Goal: Information Seeking & Learning: Find specific page/section

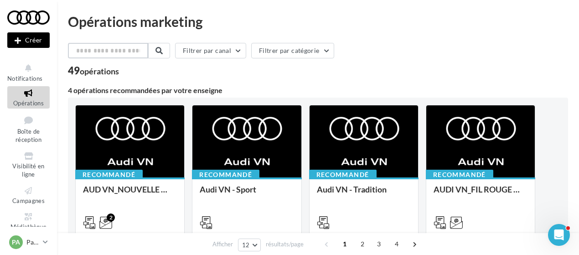
click at [111, 47] on input "text" at bounding box center [108, 51] width 80 height 16
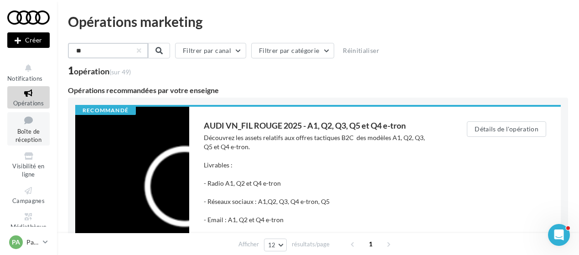
scroll to position [52, 0]
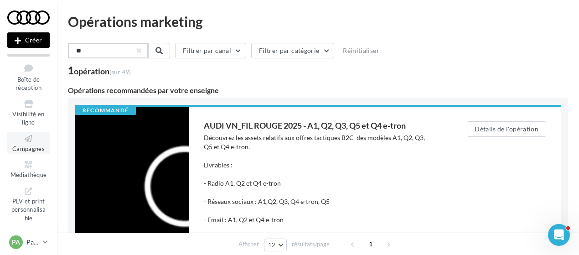
type input "**"
click at [28, 143] on link "Campagnes" at bounding box center [28, 143] width 42 height 22
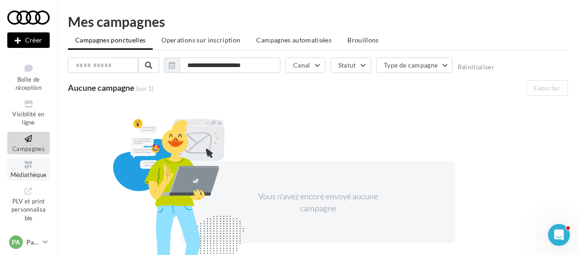
click at [25, 170] on link "Médiathèque" at bounding box center [28, 169] width 42 height 22
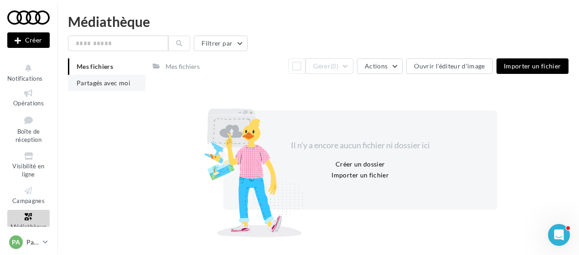
click at [111, 82] on span "Partagés avec moi" at bounding box center [104, 83] width 54 height 8
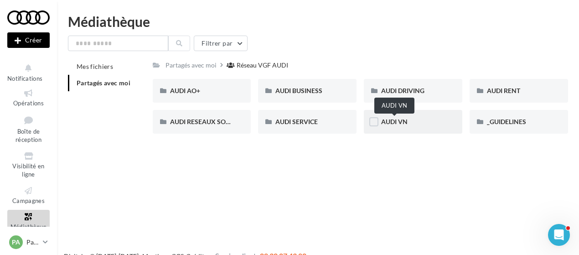
click at [395, 122] on span "AUDI VN" at bounding box center [394, 122] width 26 height 8
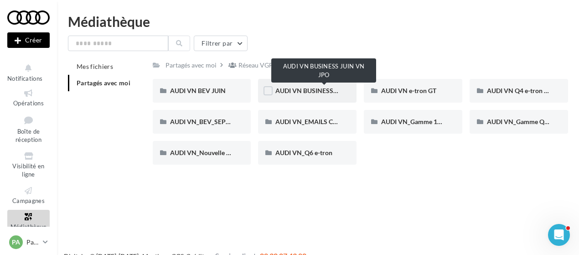
click at [312, 91] on span "AUDI VN BUSINESS JUIN VN JPO" at bounding box center [324, 91] width 98 height 8
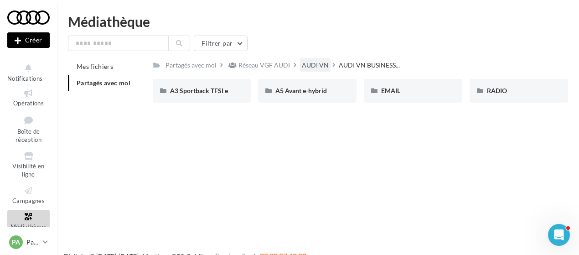
click at [313, 68] on div "AUDI VN" at bounding box center [315, 65] width 27 height 9
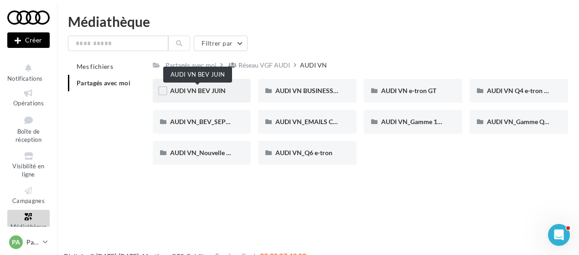
click at [210, 93] on span "AUDI VN BEV JUIN" at bounding box center [198, 91] width 56 height 8
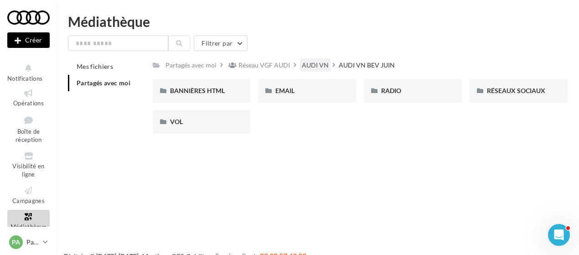
click at [313, 67] on div "AUDI VN" at bounding box center [315, 65] width 27 height 9
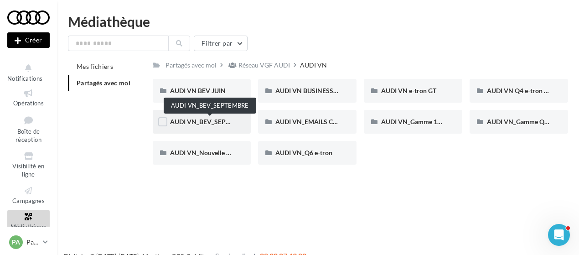
click at [220, 123] on span "AUDI VN_BEV_SEPTEMBRE" at bounding box center [210, 122] width 81 height 8
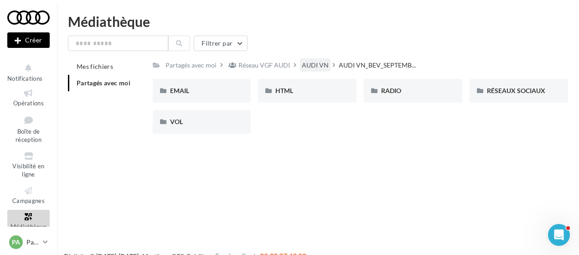
click at [314, 64] on div "AUDI VN" at bounding box center [315, 65] width 27 height 9
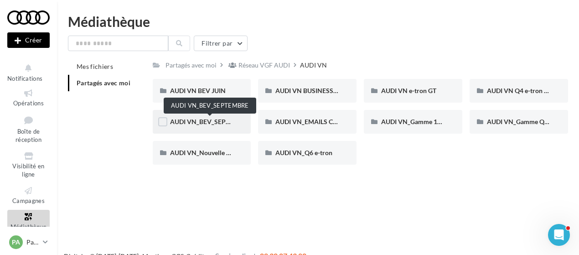
click at [203, 122] on span "AUDI VN_BEV_SEPTEMBRE" at bounding box center [210, 122] width 81 height 8
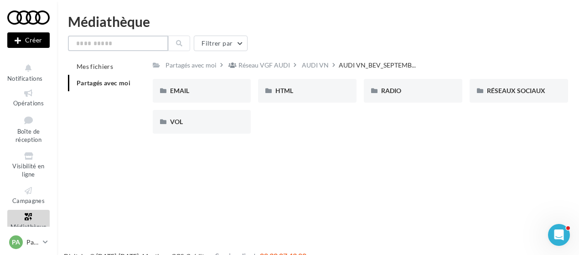
click at [133, 41] on input "text" at bounding box center [118, 44] width 100 height 16
type input "*"
type input "**"
click at [173, 43] on button at bounding box center [179, 44] width 22 height 16
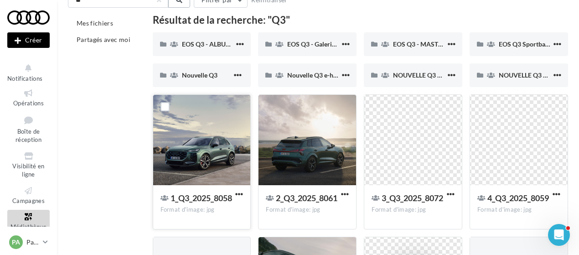
scroll to position [43, 0]
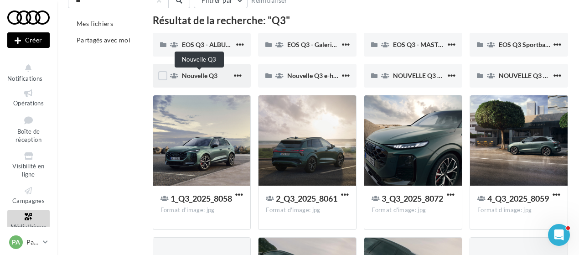
click at [203, 73] on span "Nouvelle Q3" at bounding box center [200, 76] width 36 height 8
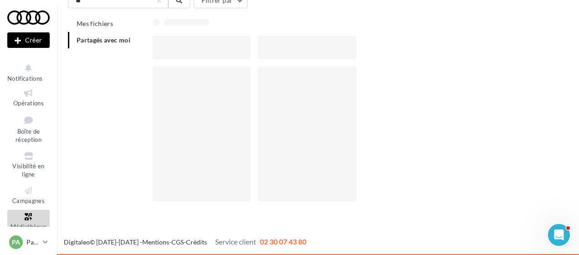
scroll to position [15, 0]
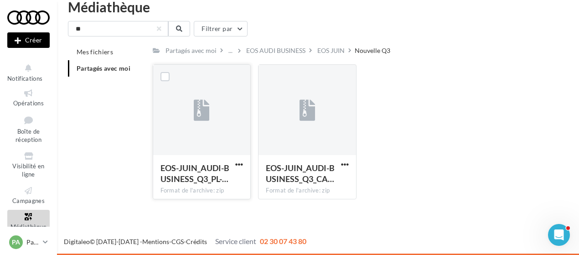
click at [215, 115] on div at bounding box center [202, 110] width 98 height 91
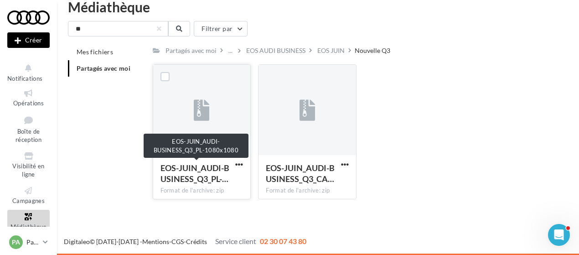
click at [197, 172] on span "EOS-JUIN_AUDI-BUSINESS_Q3_PL-…" at bounding box center [194, 173] width 69 height 21
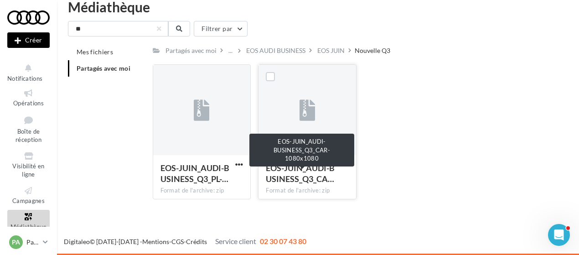
click at [300, 168] on span "EOS-JUIN_AUDI-BUSINESS_Q3_CA…" at bounding box center [300, 173] width 69 height 21
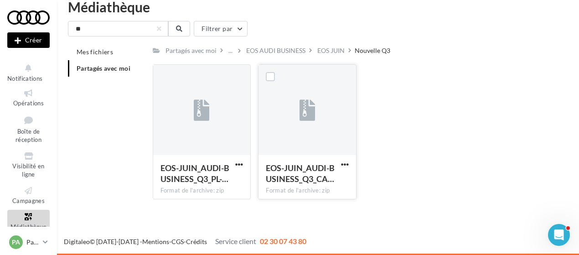
click at [298, 108] on div at bounding box center [307, 110] width 98 height 91
click at [296, 50] on div "EOS AUDI BUSINESS" at bounding box center [275, 50] width 59 height 9
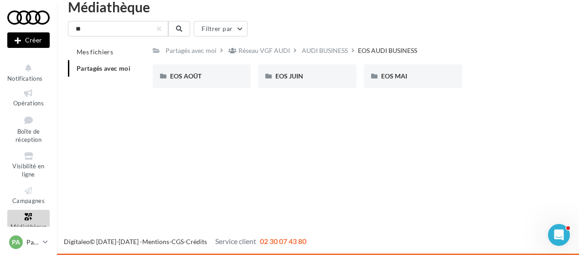
scroll to position [15, 0]
click at [327, 50] on div "AUDI BUSINESS" at bounding box center [325, 50] width 46 height 9
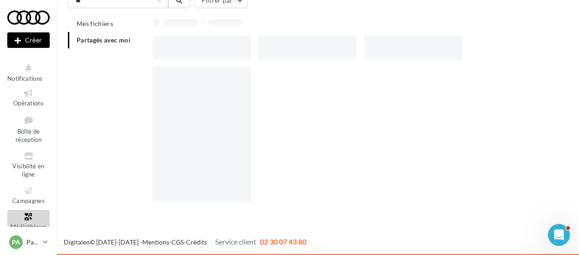
scroll to position [15, 0]
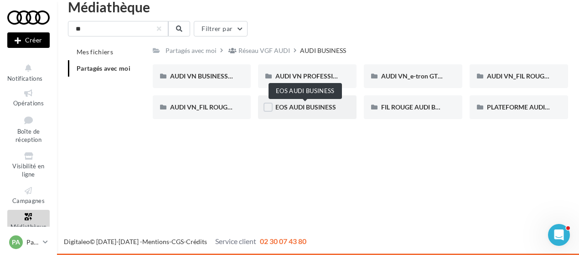
click at [322, 105] on span "EOS AUDI BUSINESS" at bounding box center [305, 107] width 61 height 8
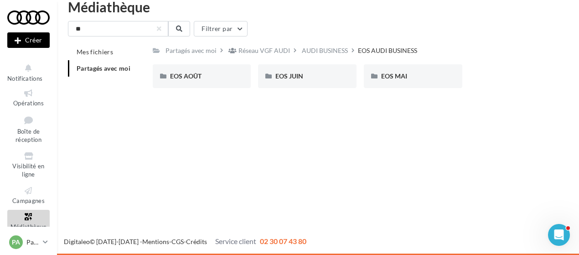
scroll to position [15, 0]
click at [298, 72] on span "EOS JUIN" at bounding box center [289, 76] width 28 height 8
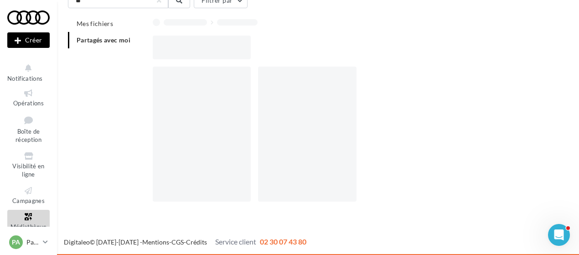
scroll to position [15, 0]
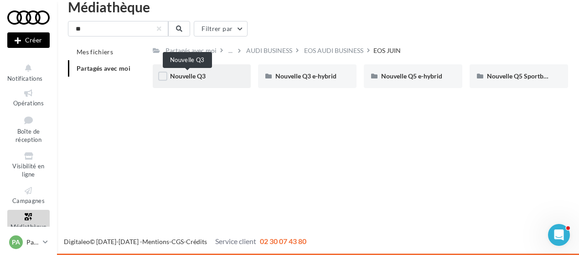
click at [194, 78] on span "Nouvelle Q3" at bounding box center [188, 76] width 36 height 8
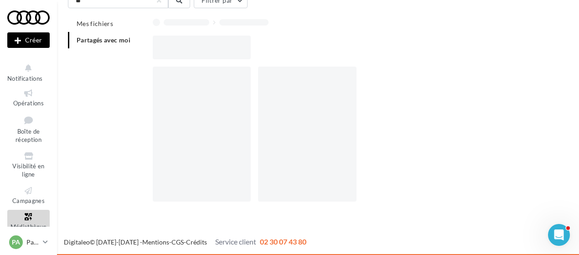
scroll to position [15, 0]
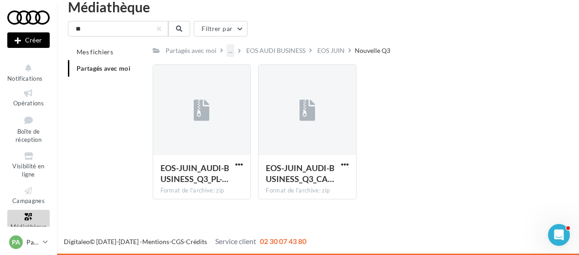
click at [227, 50] on div "..." at bounding box center [231, 50] width 8 height 13
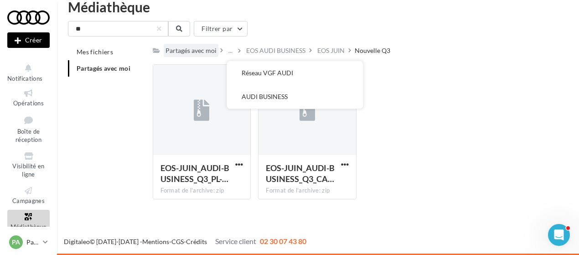
click at [211, 52] on div "Partagés avec moi" at bounding box center [190, 50] width 51 height 9
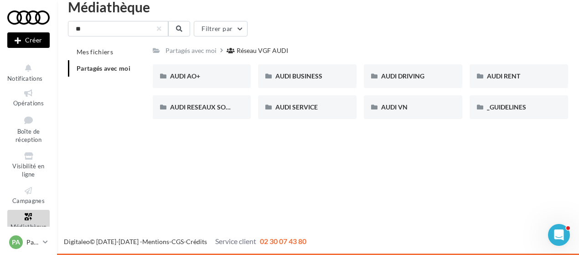
scroll to position [15, 0]
click at [121, 29] on input "**" at bounding box center [118, 29] width 100 height 16
click at [178, 28] on icon at bounding box center [179, 29] width 6 height 6
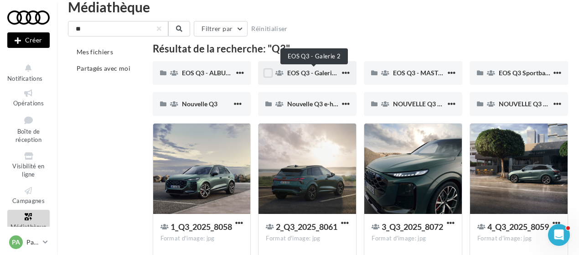
click at [318, 74] on span "EOS Q3 - Galerie 2" at bounding box center [313, 73] width 53 height 8
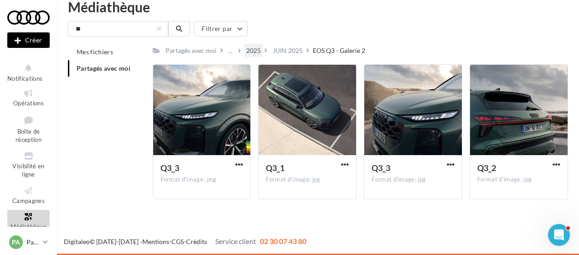
click at [254, 51] on div "2025" at bounding box center [253, 50] width 15 height 9
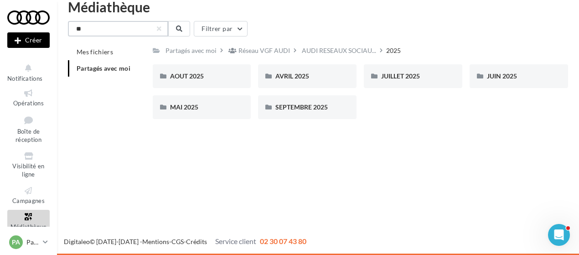
click at [140, 28] on input "**" at bounding box center [118, 29] width 100 height 16
click at [178, 32] on button at bounding box center [179, 29] width 22 height 16
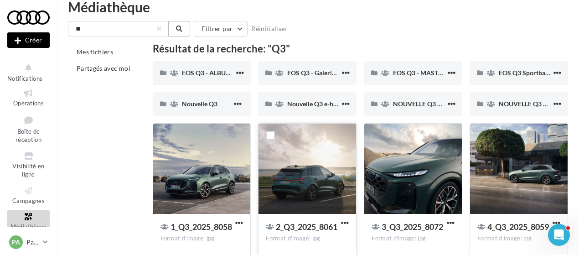
scroll to position [16, 0]
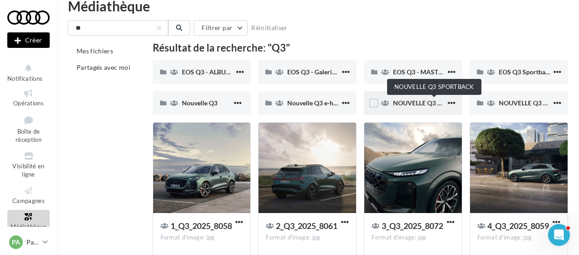
click at [411, 103] on span "NOUVELLE Q3 SPORTBACK" at bounding box center [434, 103] width 82 height 8
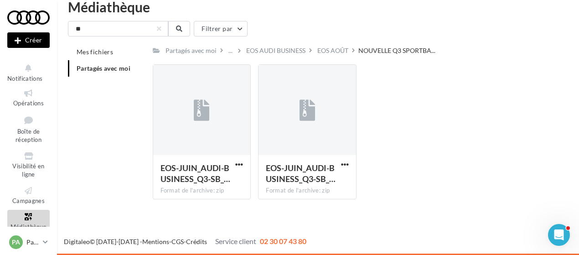
scroll to position [15, 0]
click at [230, 51] on div "..." at bounding box center [231, 50] width 8 height 13
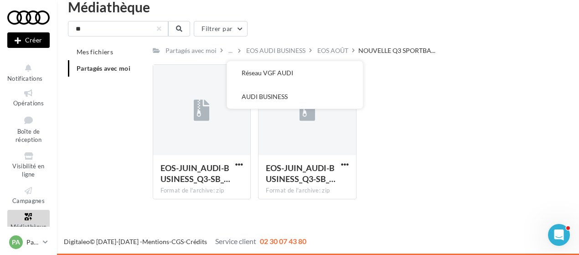
click at [280, 41] on div "** Filtrer par Mes fichiers Partagés avec moi Partagés avec moi ... Réseau VGF …" at bounding box center [318, 114] width 500 height 186
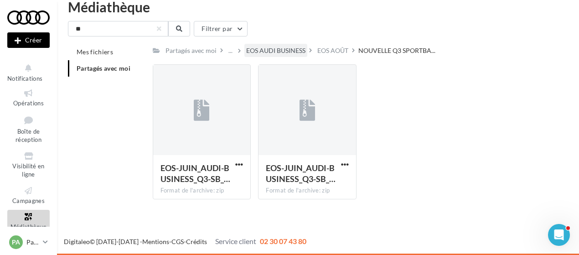
click at [275, 48] on div "EOS AUDI BUSINESS" at bounding box center [275, 50] width 59 height 9
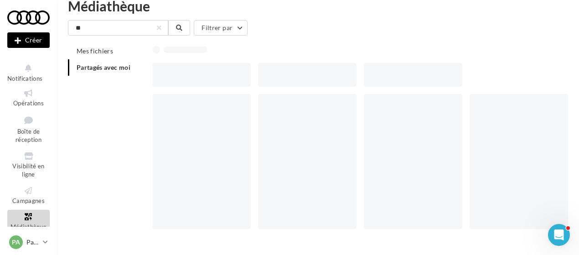
scroll to position [15, 0]
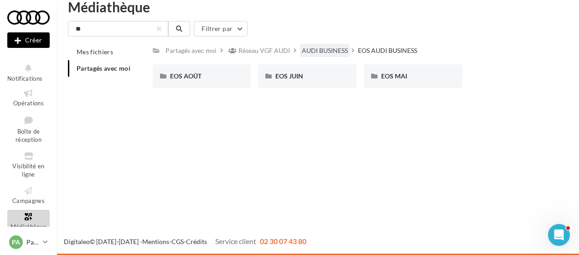
click at [309, 51] on div "AUDI BUSINESS" at bounding box center [325, 50] width 46 height 9
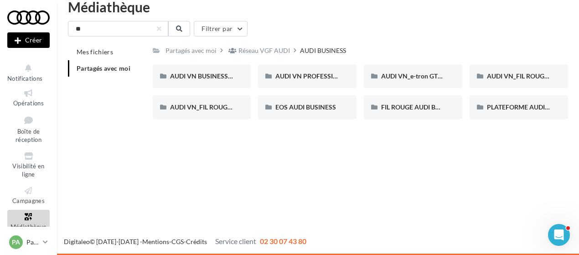
scroll to position [15, 0]
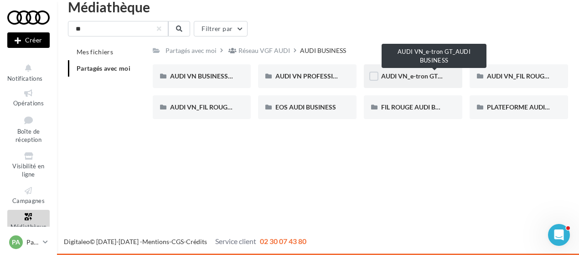
click at [428, 77] on span "AUDI VN_e-tron GT_AUDI BUSINESS" at bounding box center [434, 76] width 106 height 8
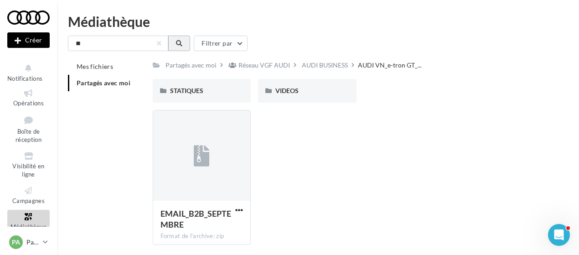
click at [179, 45] on icon at bounding box center [179, 43] width 6 height 6
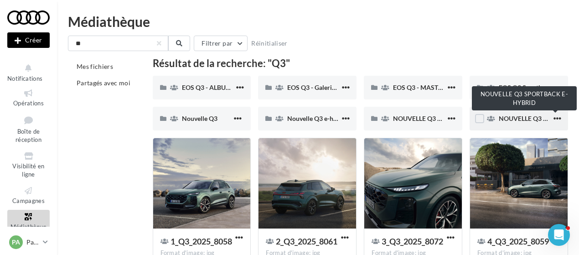
click at [513, 115] on span "NOUVELLE Q3 SPORTBACK E-HYBRID" at bounding box center [555, 118] width 113 height 8
